Goal: Navigation & Orientation: Find specific page/section

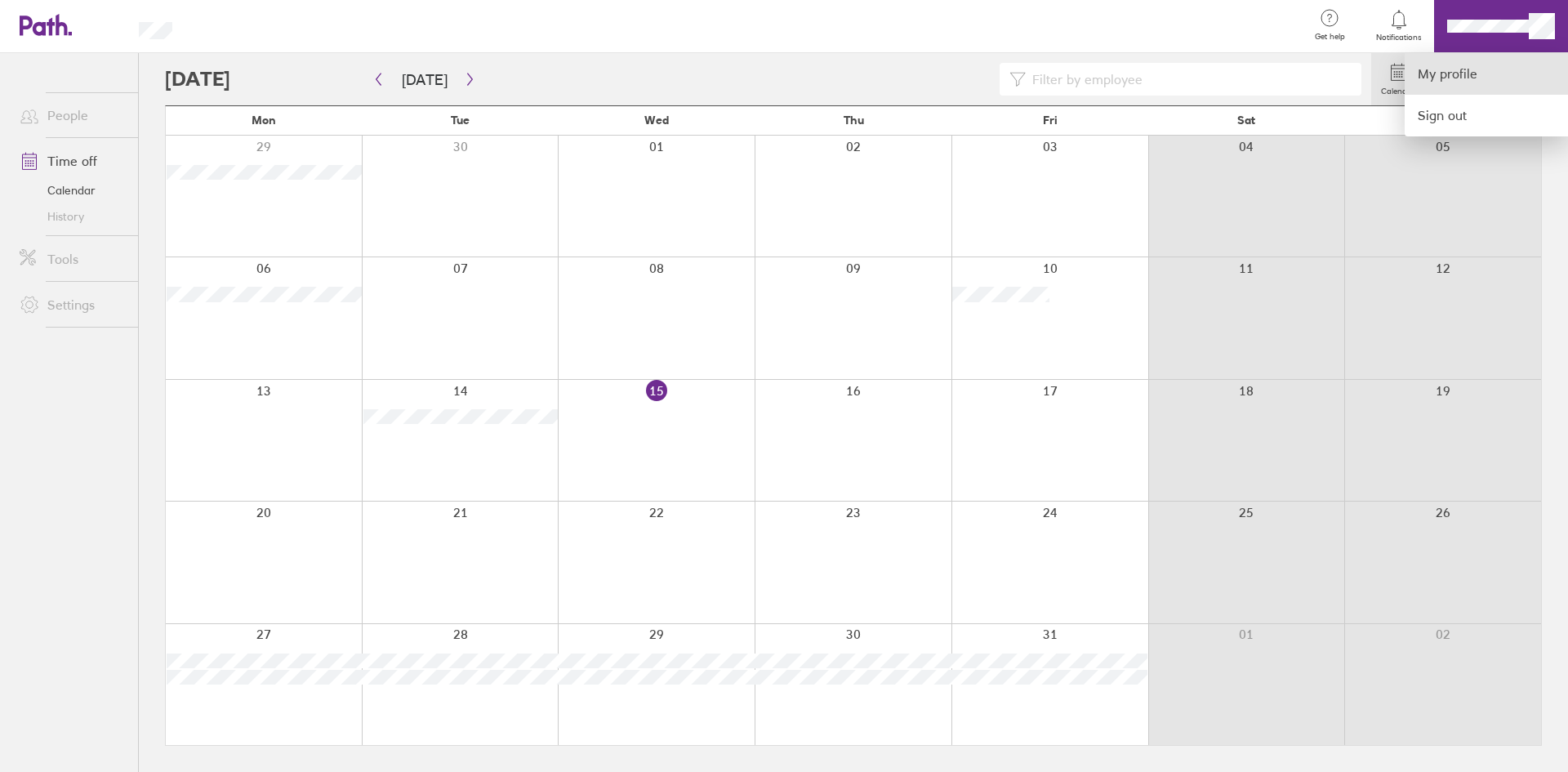
click at [1469, 85] on link "My profile" at bounding box center [1486, 73] width 163 height 41
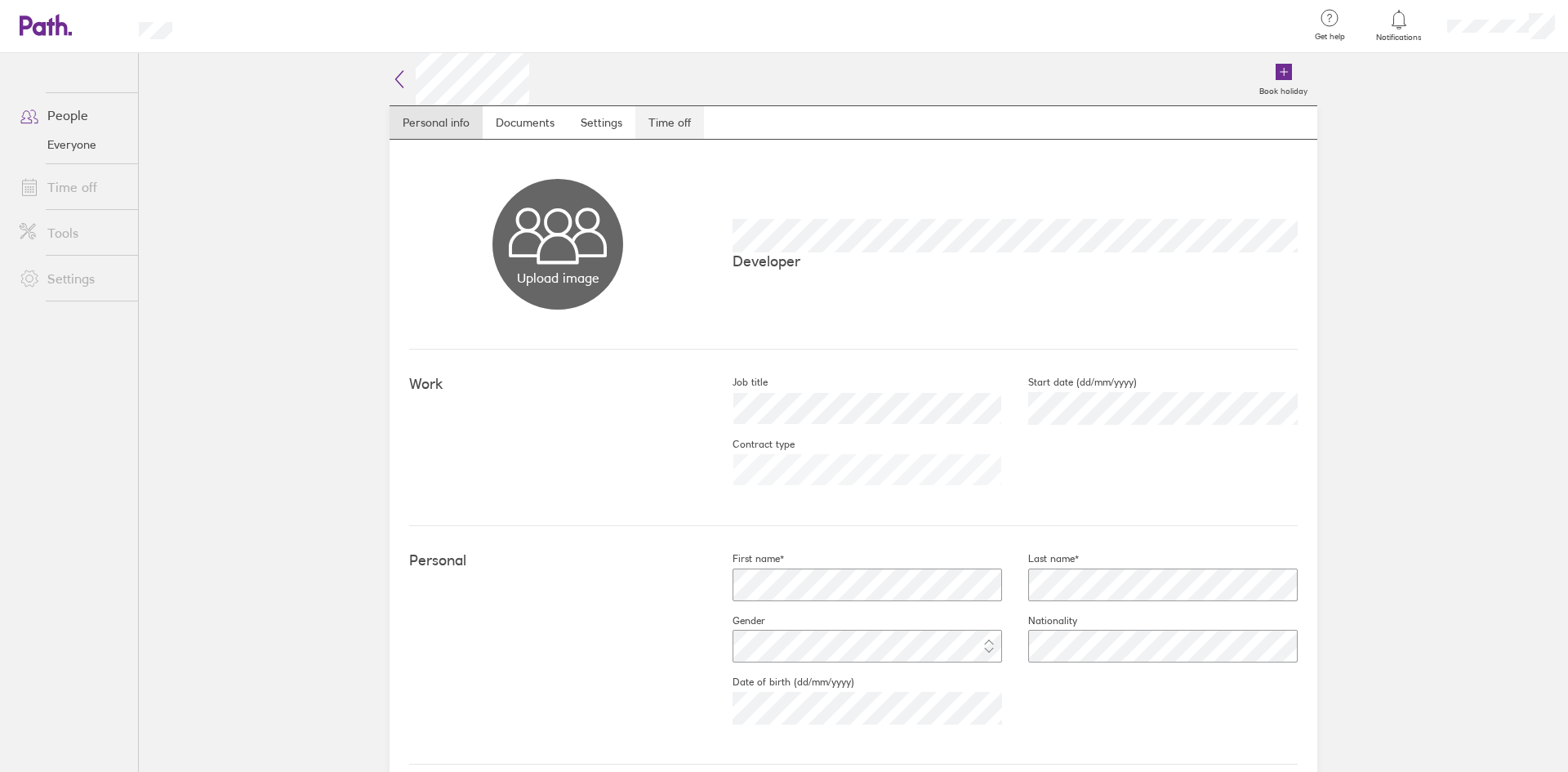
click at [666, 123] on link "Time off" at bounding box center [669, 123] width 69 height 33
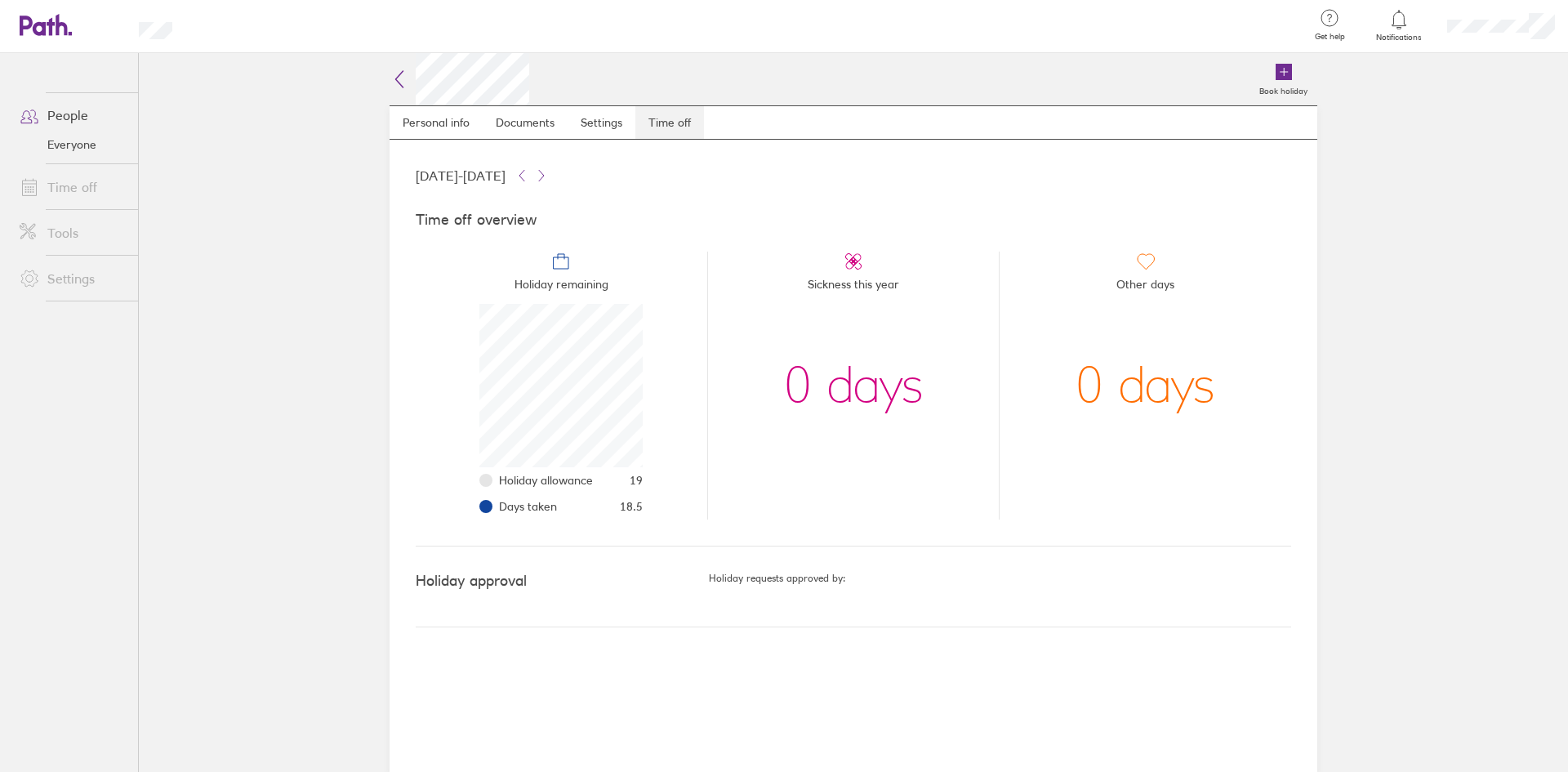
scroll to position [163, 163]
click at [392, 70] on icon at bounding box center [400, 79] width 20 height 20
